Goal: Task Accomplishment & Management: Manage account settings

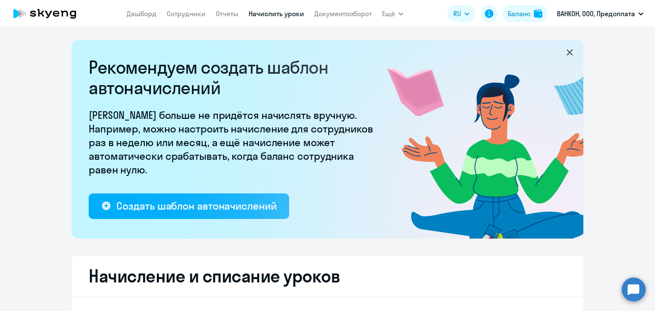
select select "10"
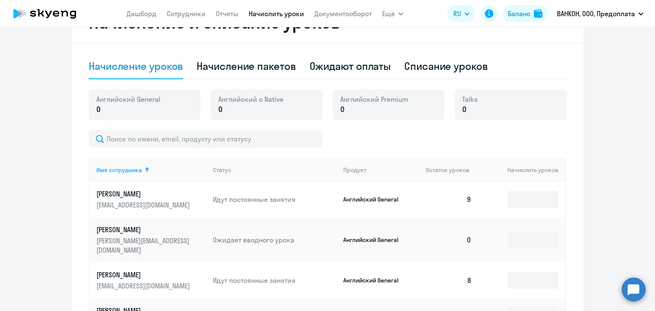
scroll to position [256, 0]
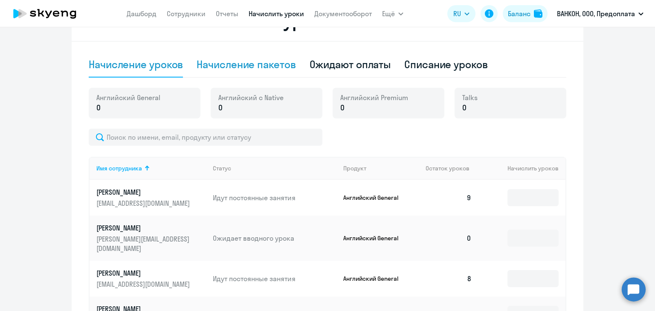
click at [259, 65] on div "Начисление пакетов" at bounding box center [245, 65] width 99 height 14
select select "10"
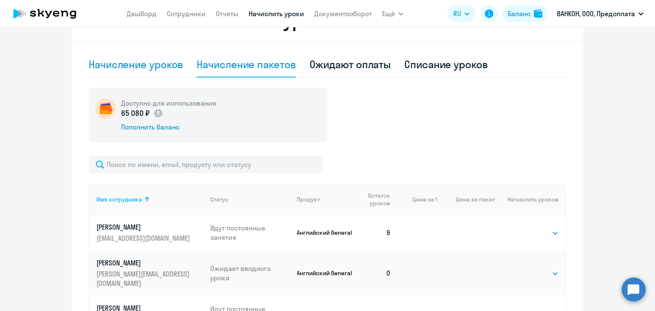
click at [156, 70] on div "Начисление уроков" at bounding box center [136, 65] width 94 height 14
select select "10"
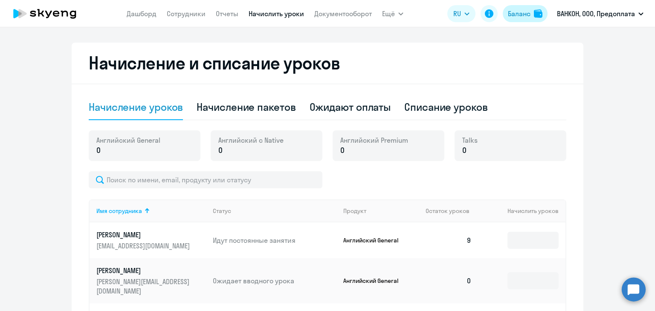
click at [528, 20] on button "Баланс" at bounding box center [524, 13] width 45 height 17
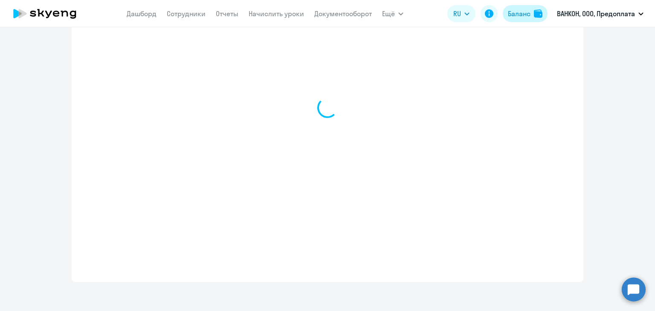
select select "english_adult_not_native_speaker"
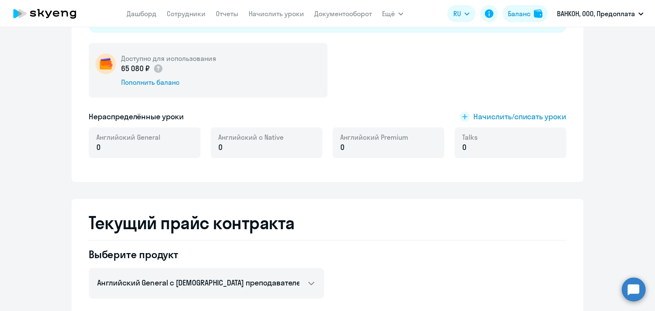
scroll to position [154, 0]
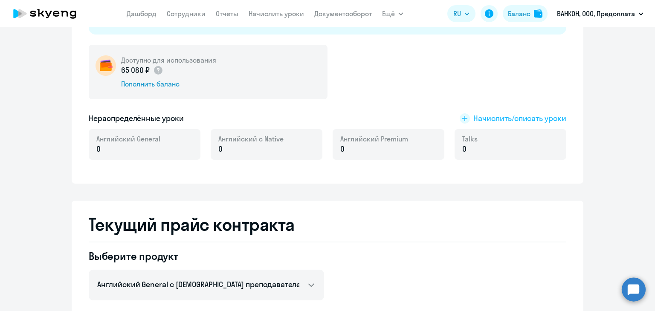
click at [498, 117] on span "Начислить/списать уроки" at bounding box center [519, 118] width 93 height 11
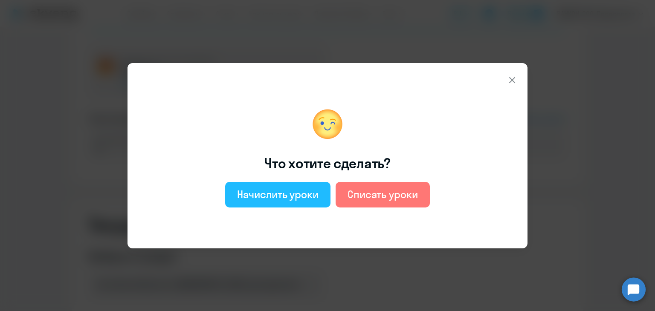
click at [285, 193] on div "Начислить уроки" at bounding box center [277, 195] width 81 height 14
select select "english_adult_not_native_speaker"
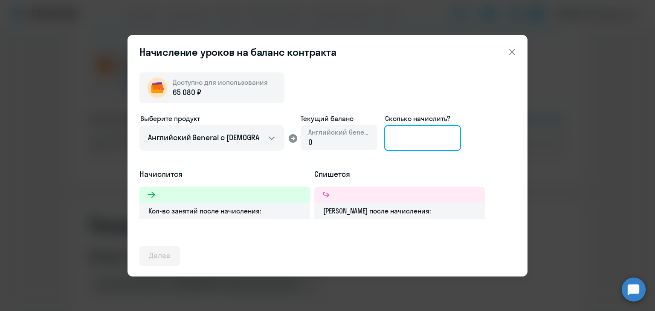
click at [401, 138] on input at bounding box center [422, 138] width 77 height 26
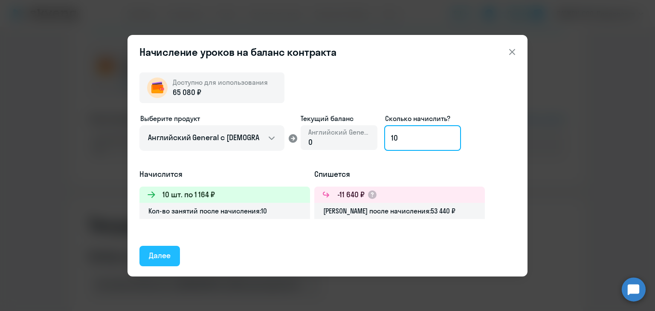
type input "10"
click at [169, 248] on button "Далее" at bounding box center [159, 256] width 40 height 20
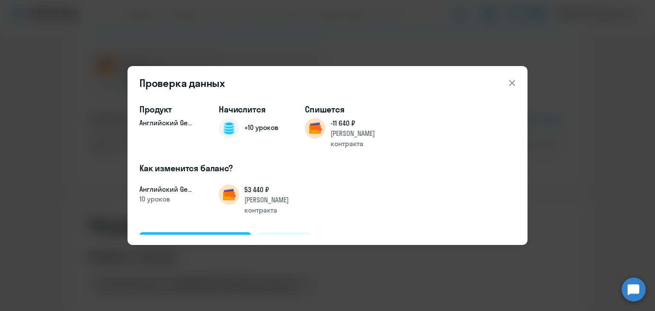
click at [196, 237] on div "Подтвердить и начислить" at bounding box center [195, 242] width 93 height 11
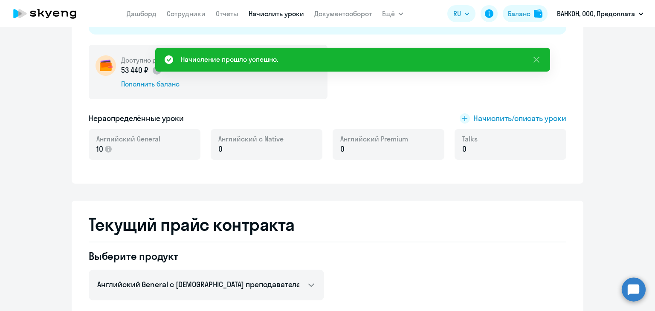
click at [271, 12] on link "Начислить уроки" at bounding box center [275, 13] width 55 height 9
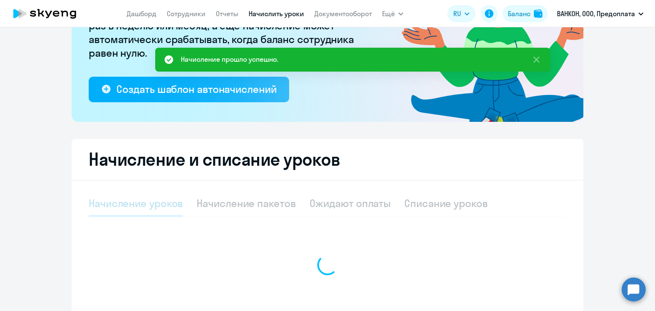
select select "10"
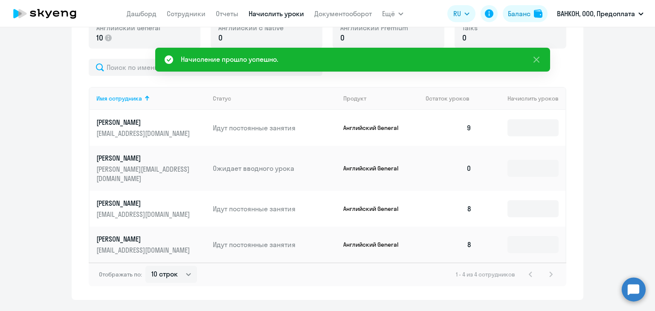
scroll to position [330, 0]
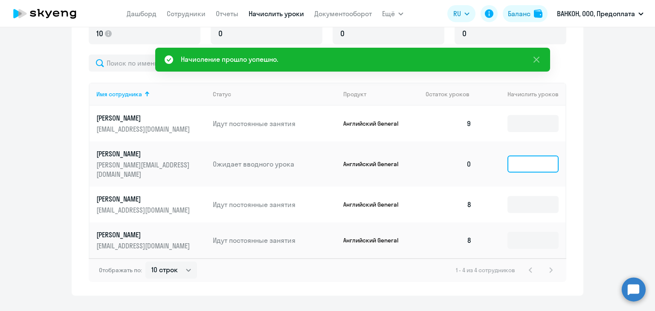
click at [519, 165] on input at bounding box center [532, 164] width 51 height 17
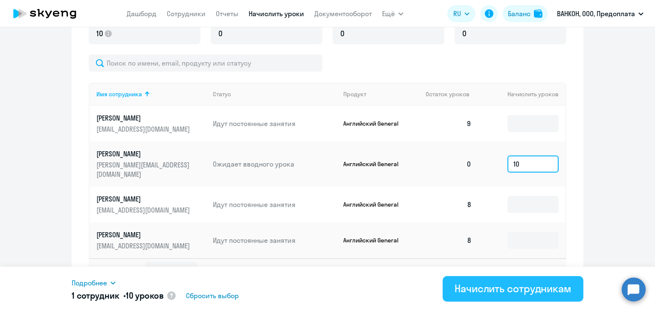
type input "10"
click at [503, 290] on div "Начислить сотрудникам" at bounding box center [512, 289] width 117 height 14
